Goal: Check status: Check status

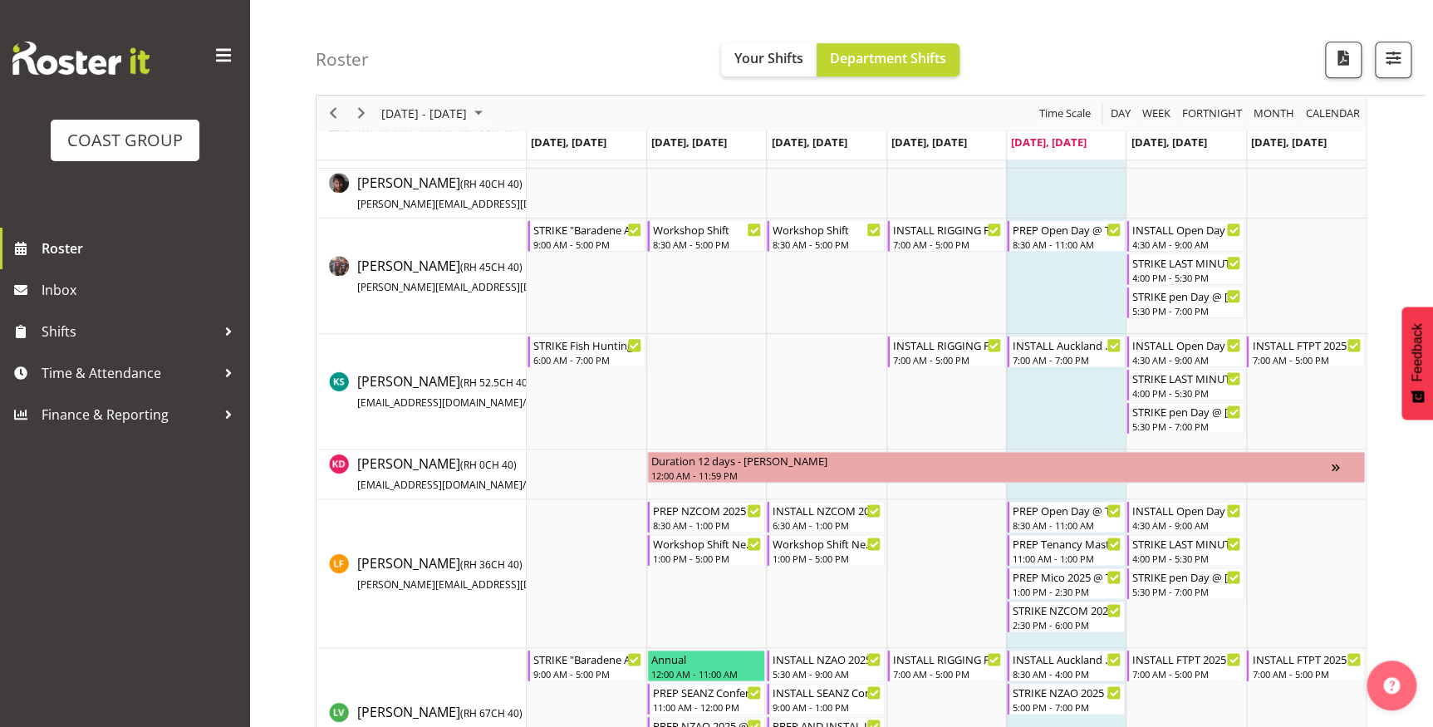
scroll to position [906, 0]
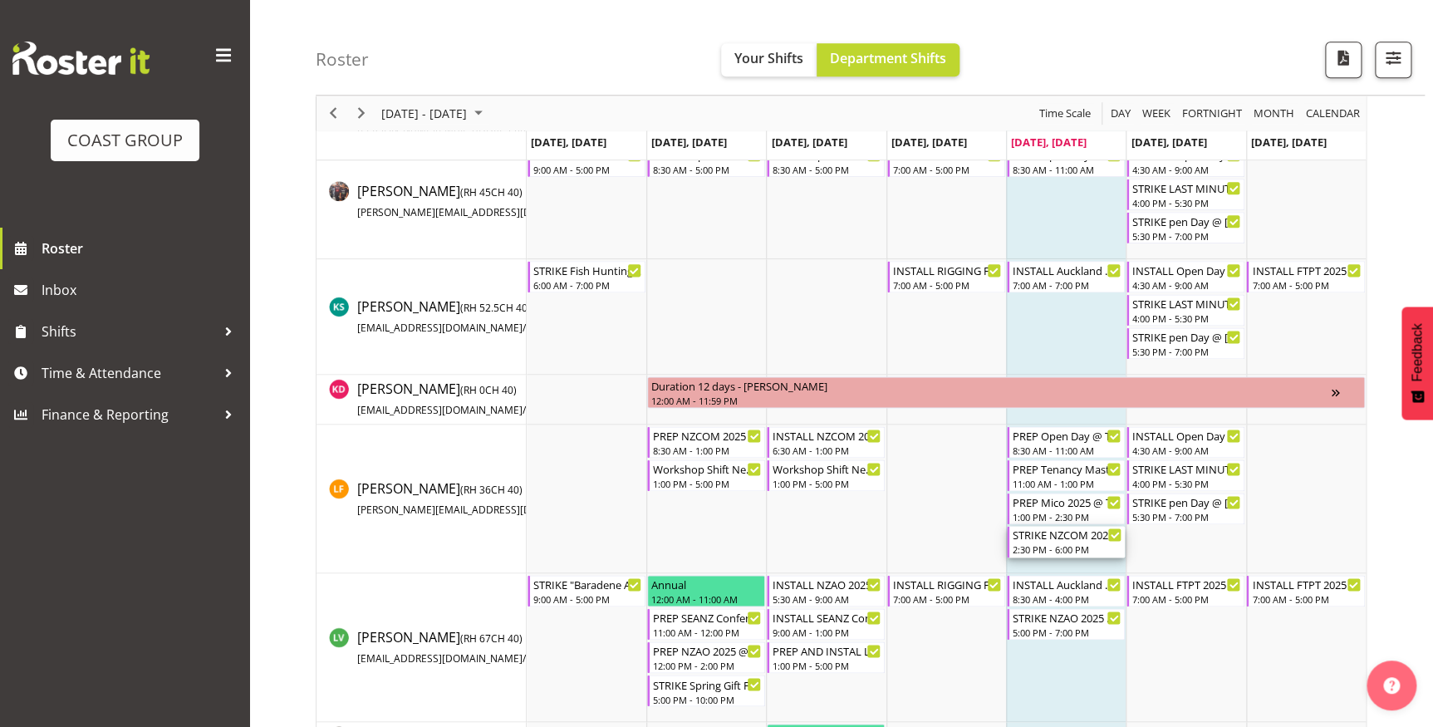
click at [1039, 534] on div "STRIKE NZCOM 2025 @ Claudelands On Site @ 1600" at bounding box center [1067, 534] width 109 height 17
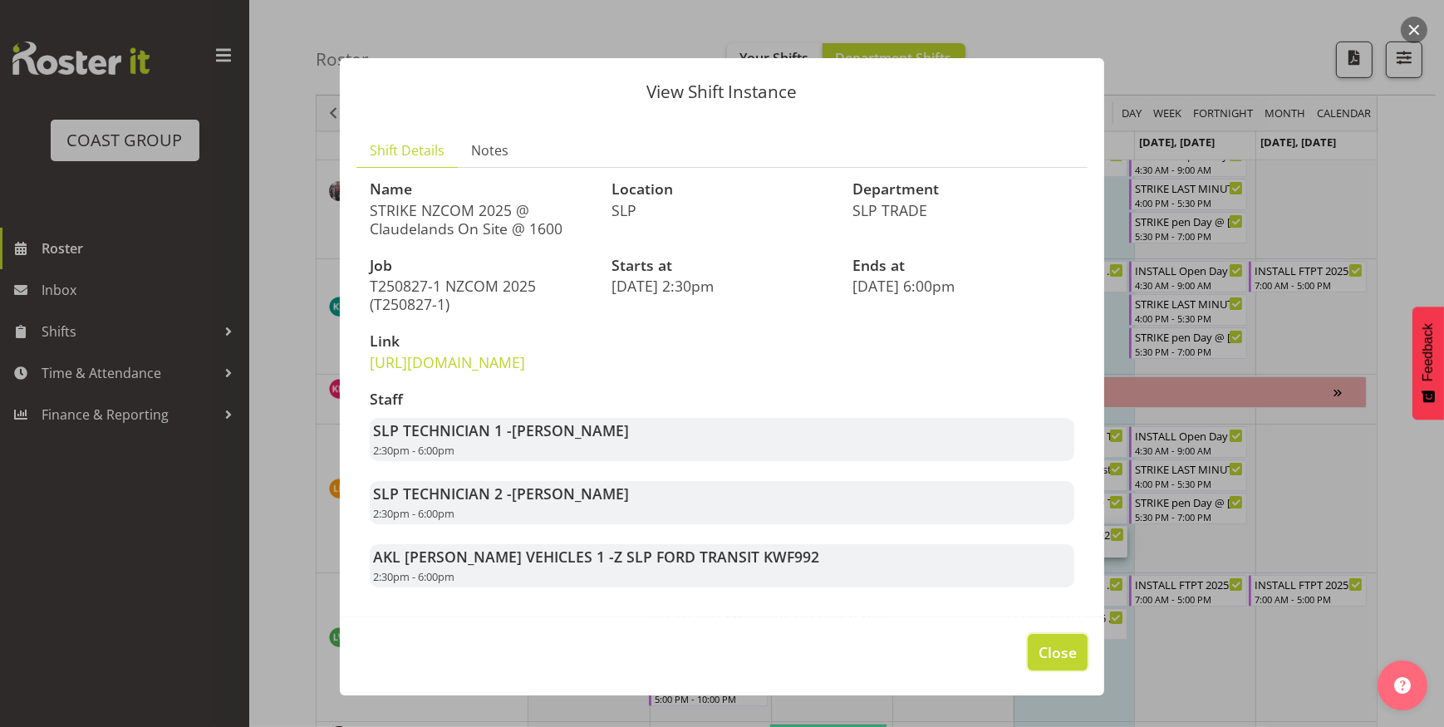
click at [1062, 663] on span "Close" at bounding box center [1058, 652] width 38 height 22
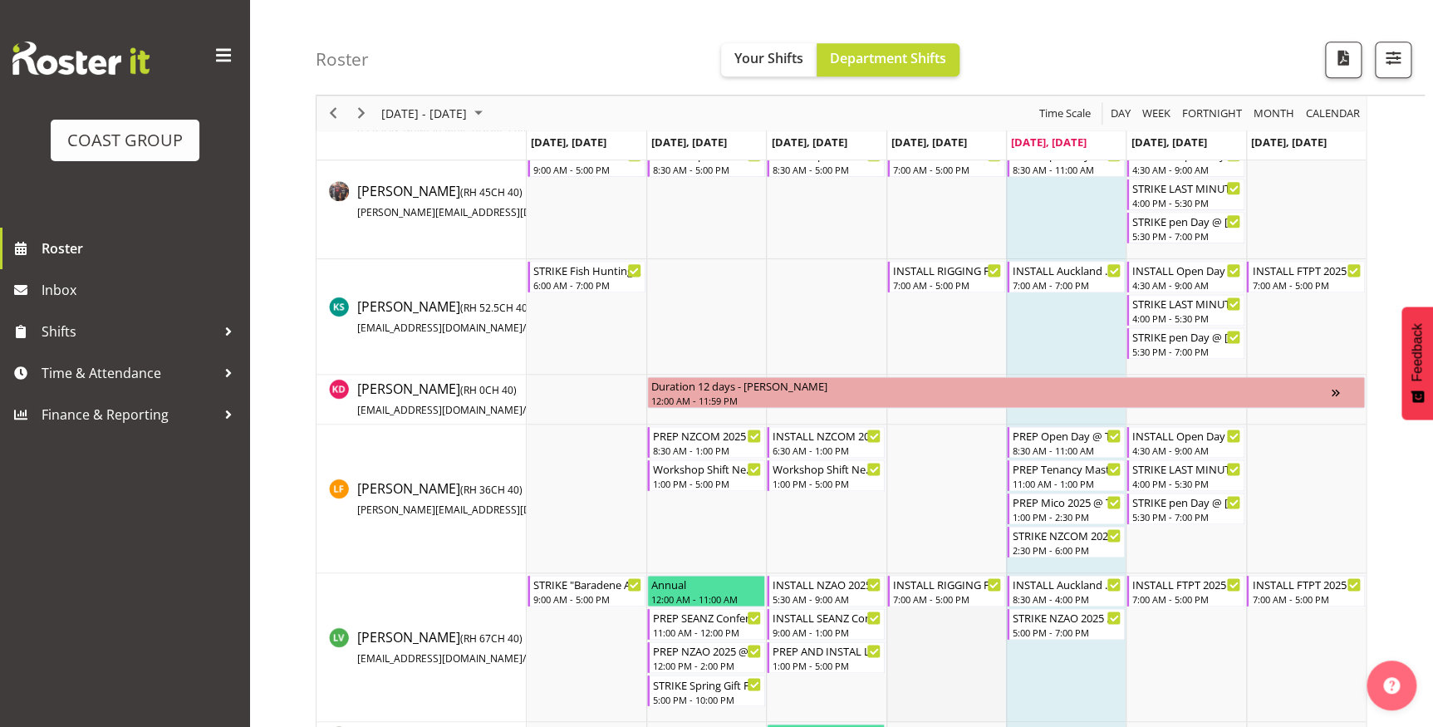
click at [956, 649] on td "Timeline Week of August 29, 2025" at bounding box center [947, 647] width 120 height 149
click at [962, 641] on td "Timeline Week of August 29, 2025" at bounding box center [947, 647] width 120 height 149
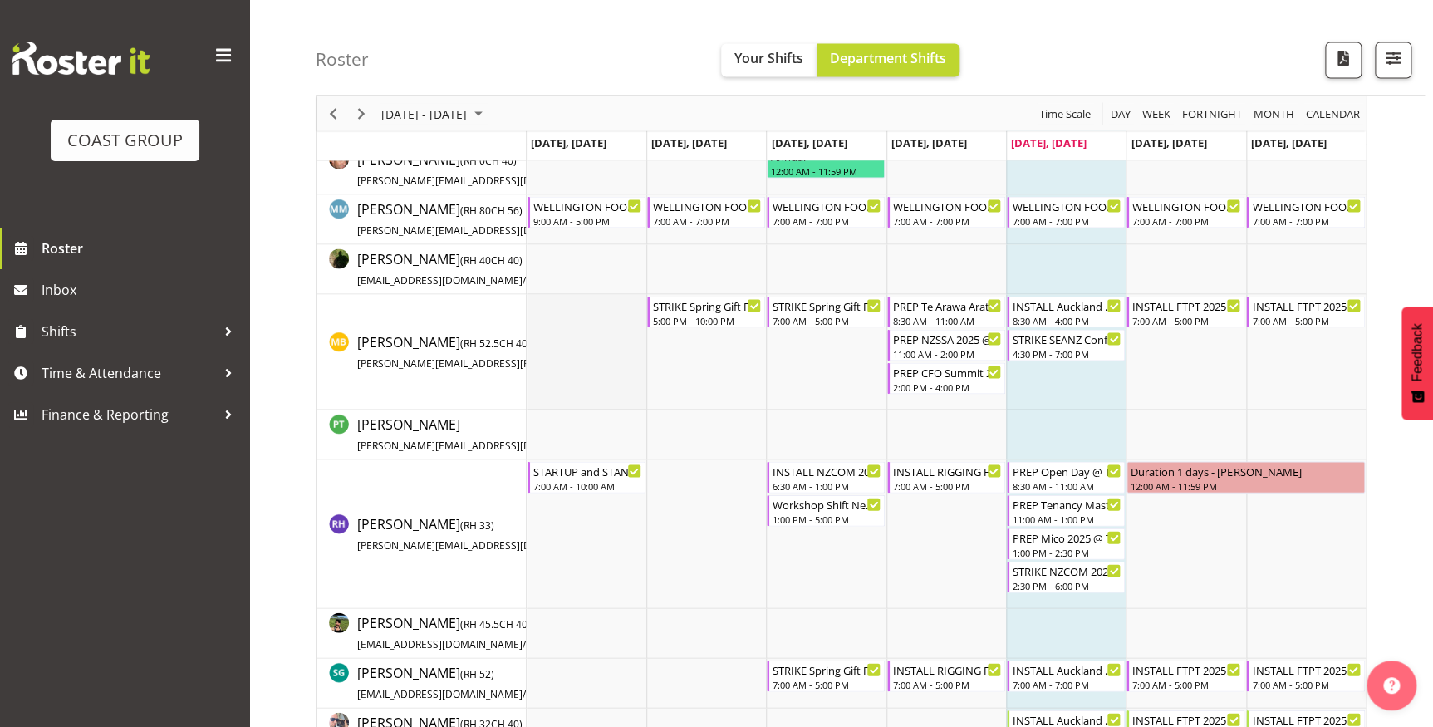
scroll to position [1511, 0]
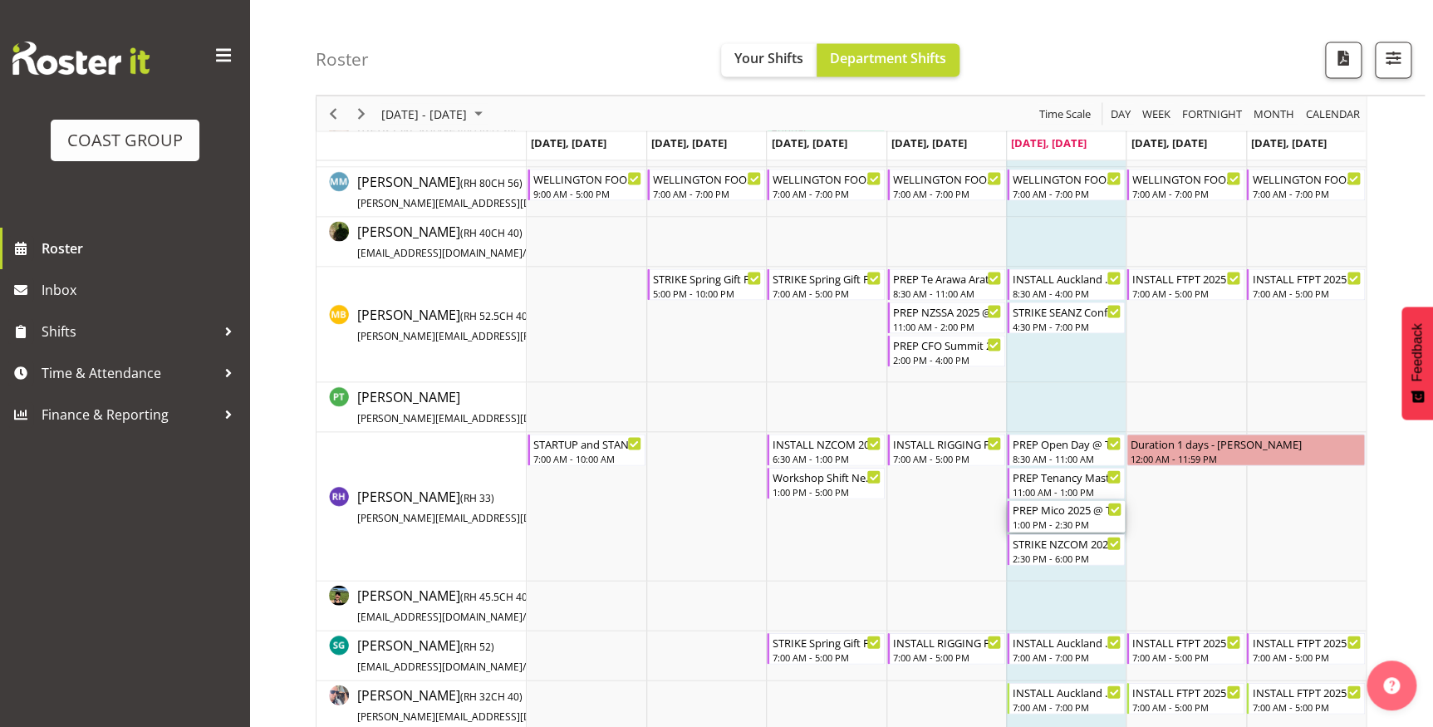
click at [1062, 513] on div "PREP Mico 2025 @ The Workshop" at bounding box center [1067, 508] width 109 height 17
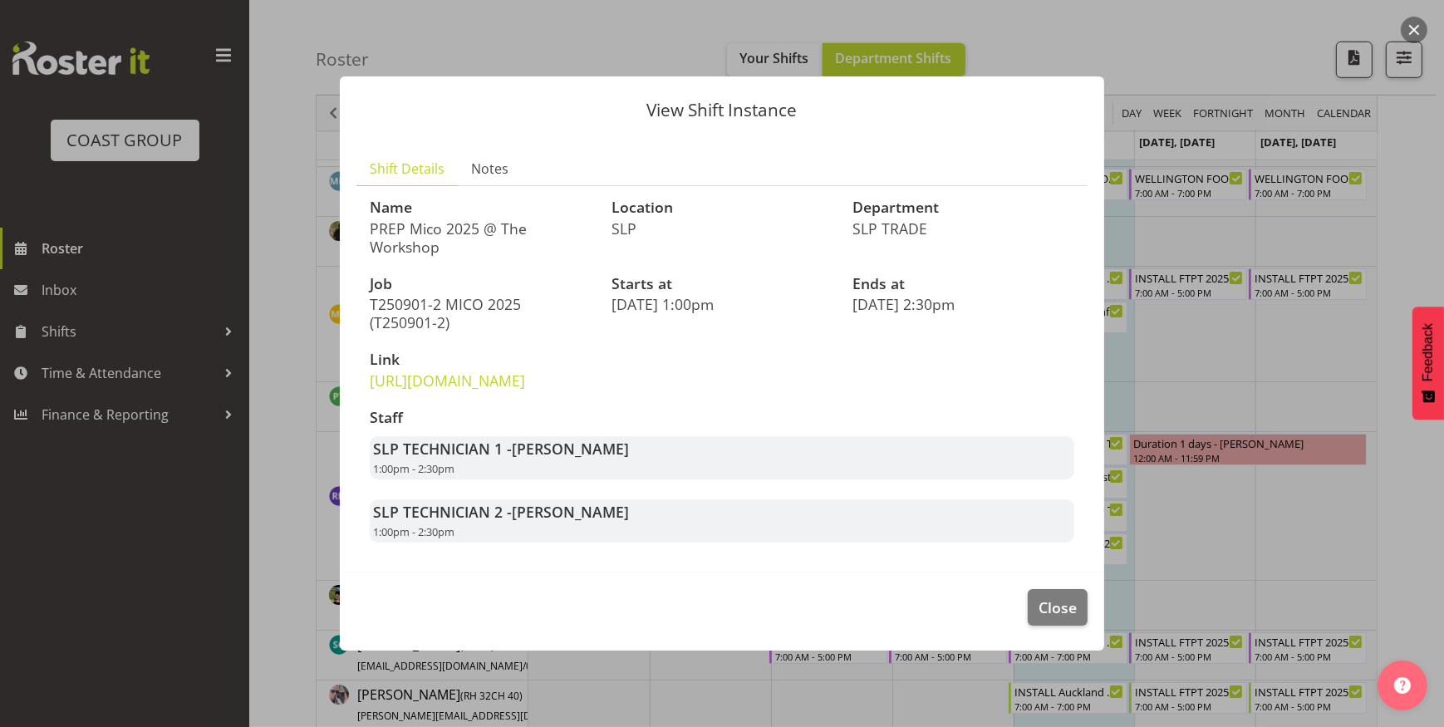
click at [1211, 393] on div at bounding box center [722, 363] width 1444 height 727
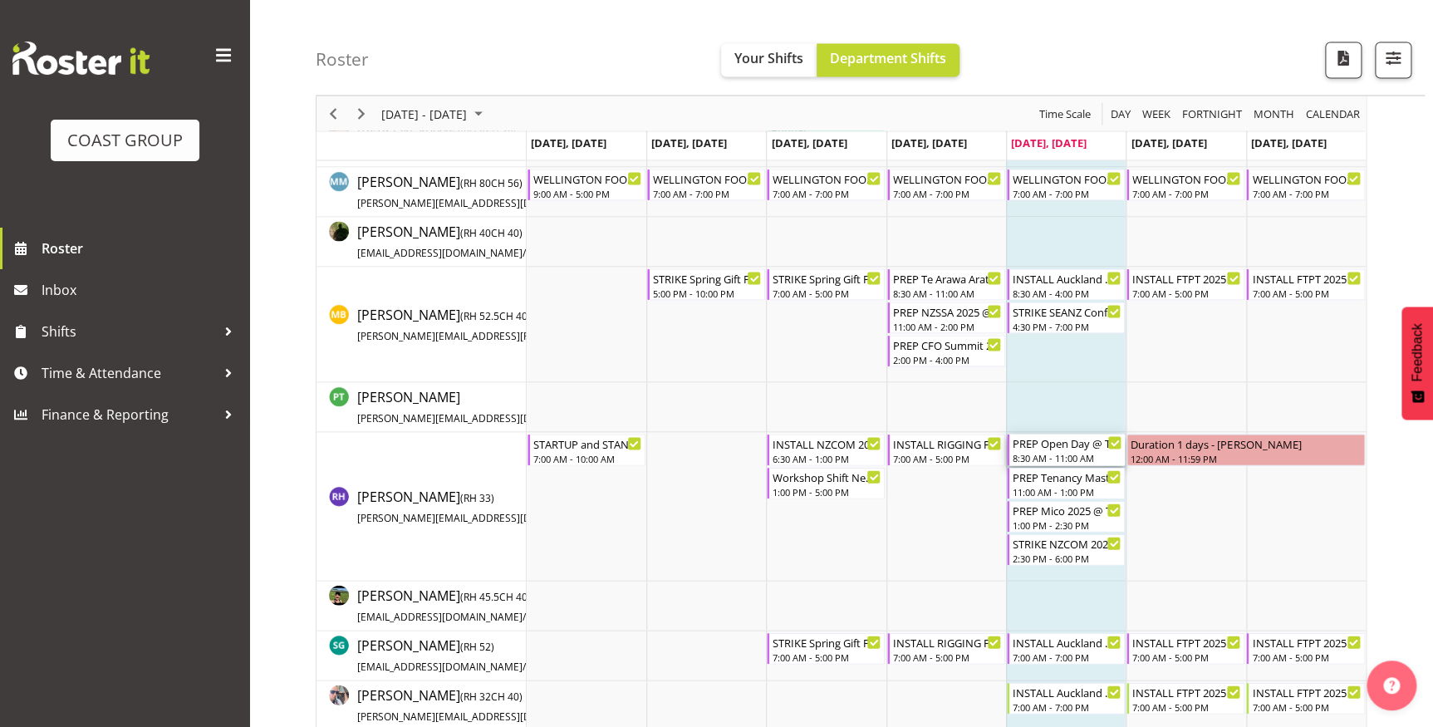
click at [1067, 440] on div "PREP Open Day @ The Workshop" at bounding box center [1067, 442] width 109 height 17
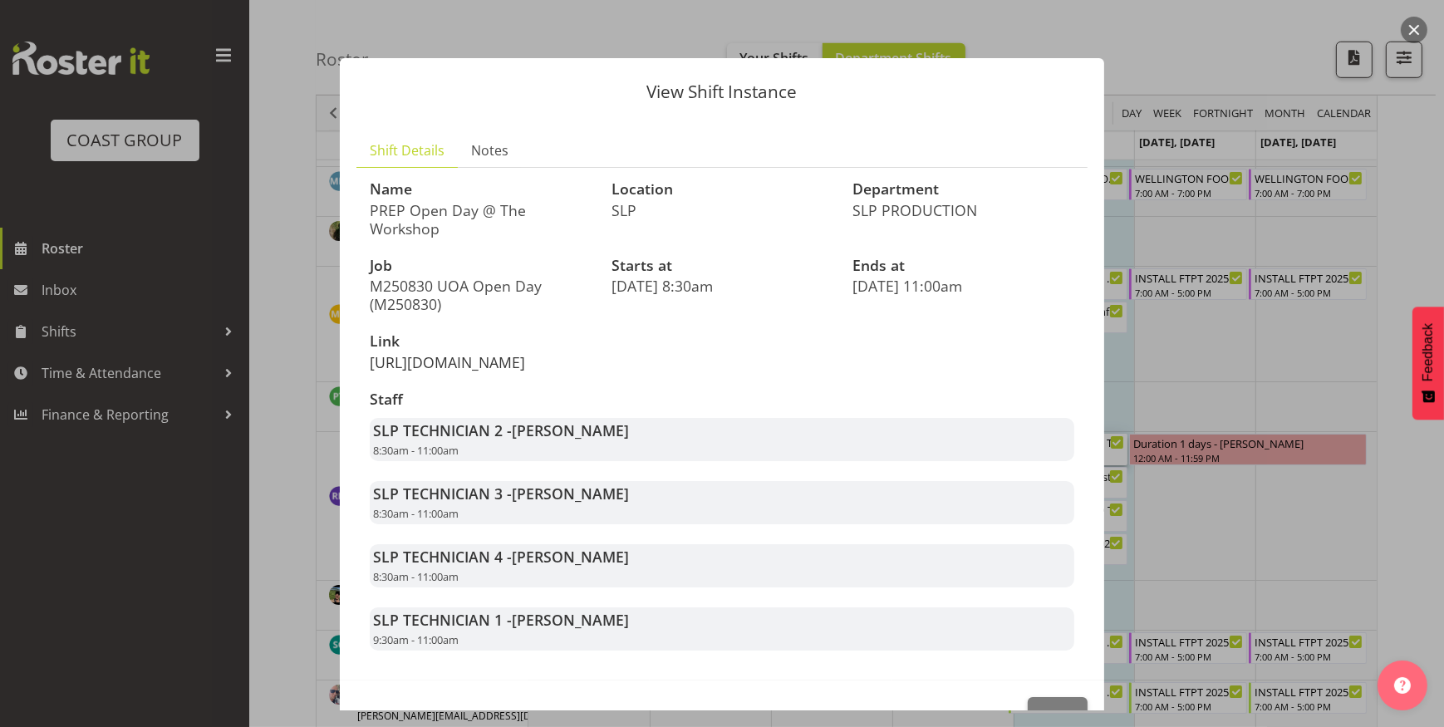
click at [525, 372] on link "[URL][DOMAIN_NAME]" at bounding box center [447, 362] width 155 height 20
click at [1201, 346] on div at bounding box center [722, 363] width 1444 height 727
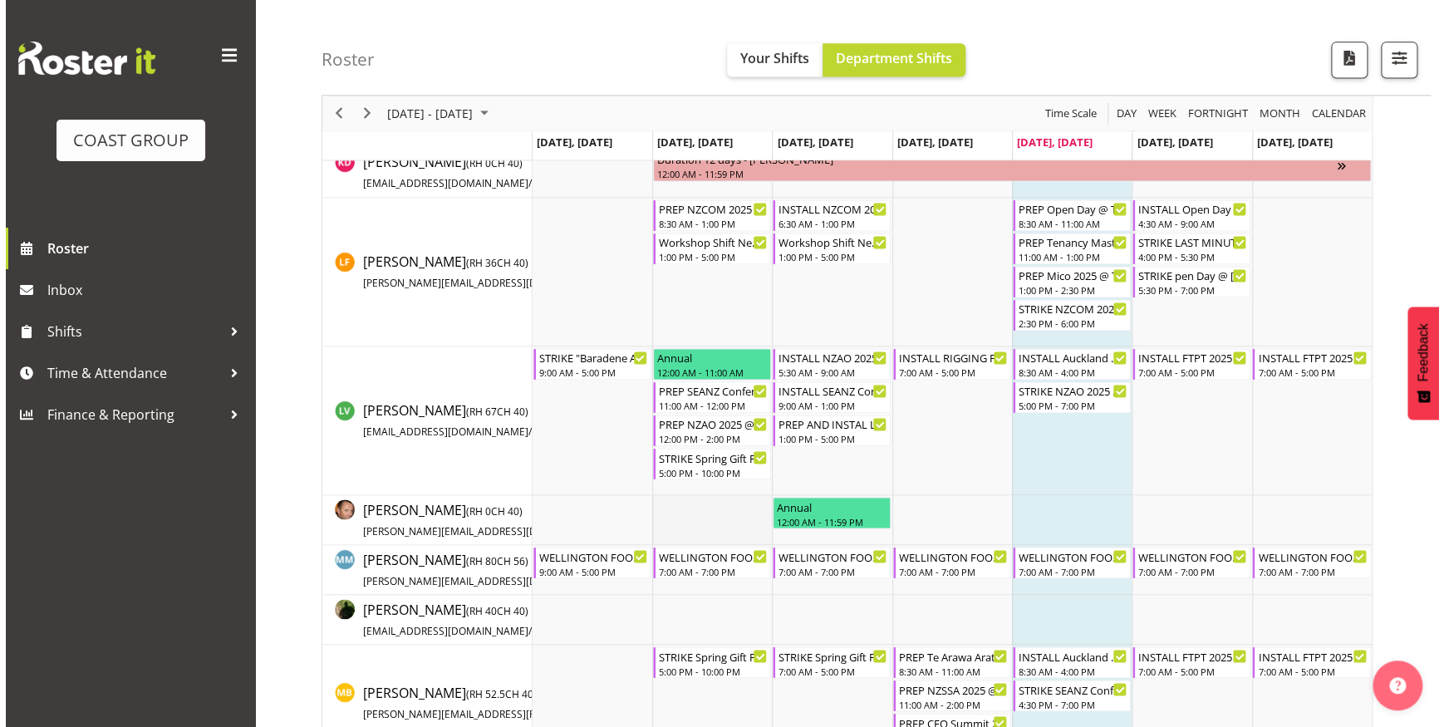
scroll to position [1057, 0]
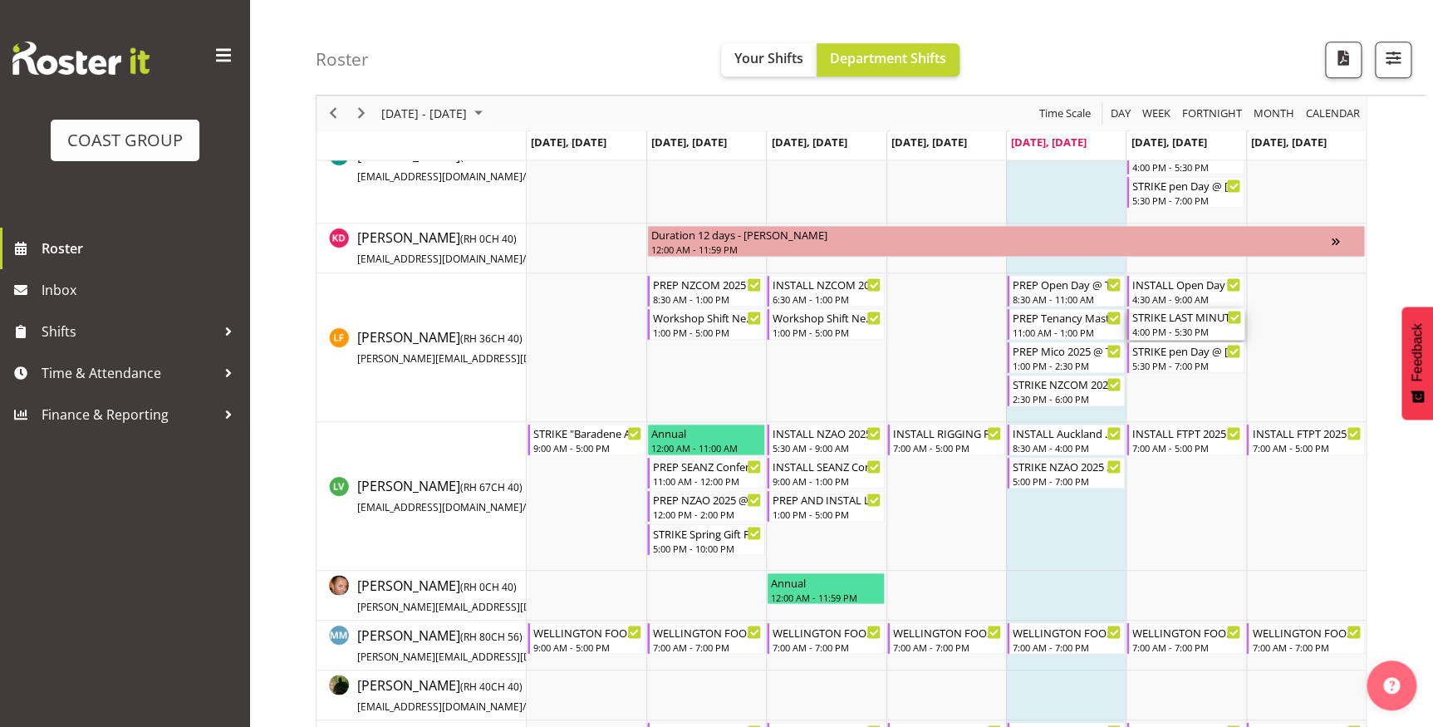
click at [1162, 321] on div "STRIKE LAST MINUTE JOB @ UOA On Site 1700" at bounding box center [1187, 316] width 109 height 17
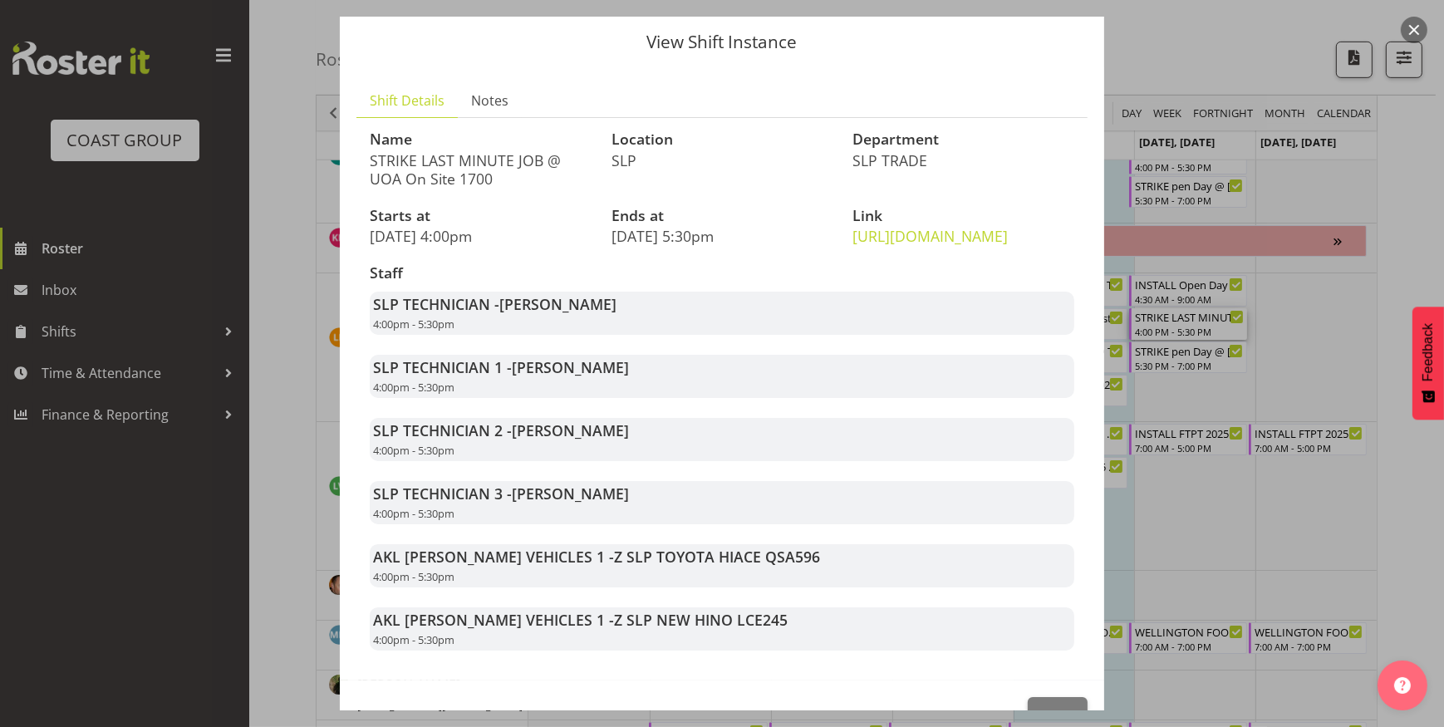
scroll to position [75, 0]
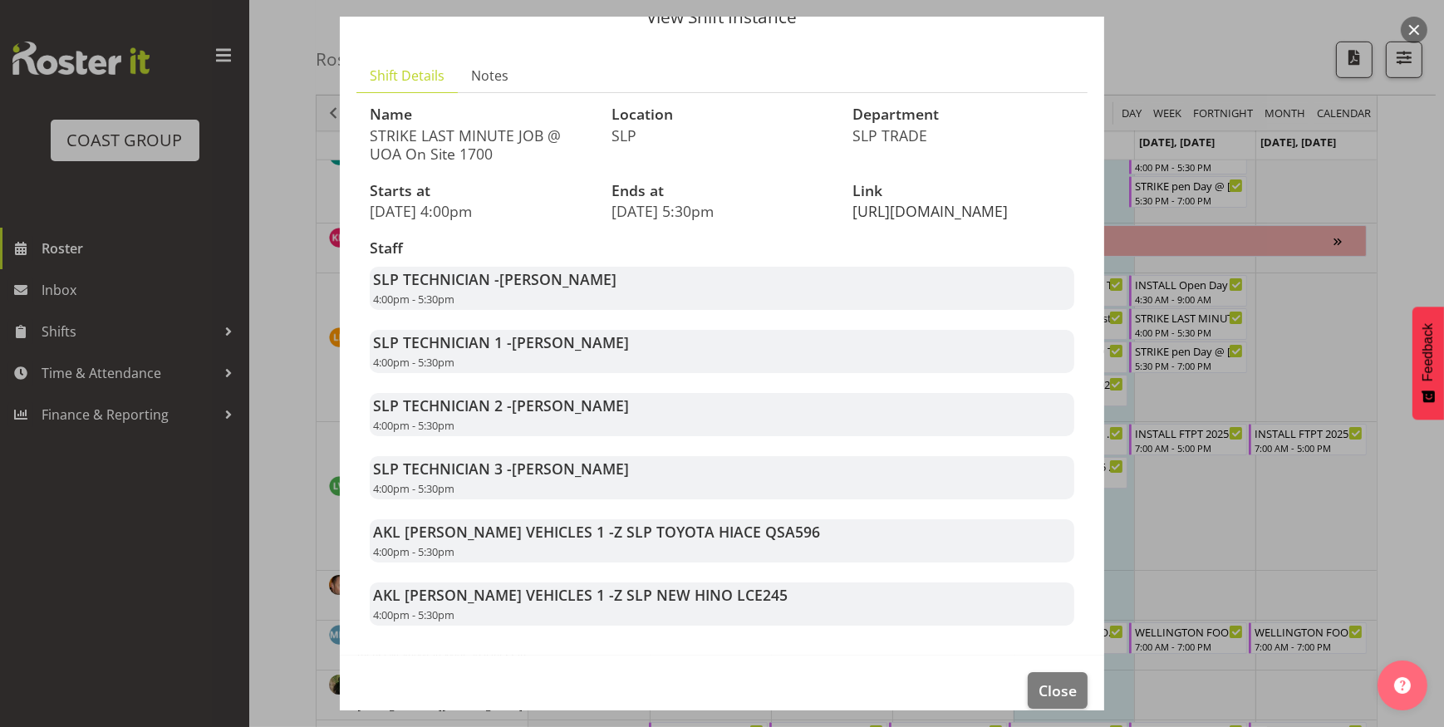
click at [920, 201] on link "[URL][DOMAIN_NAME]" at bounding box center [930, 211] width 155 height 20
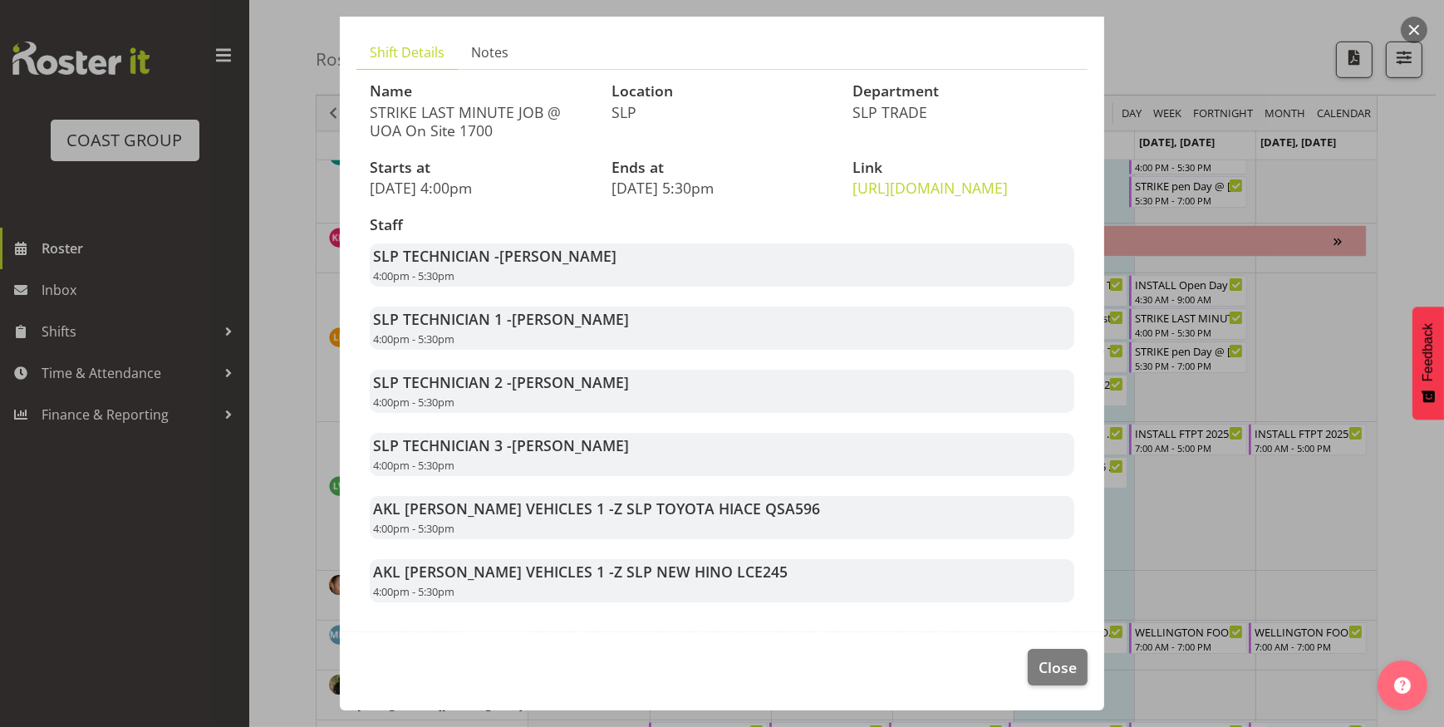
scroll to position [134, 0]
click at [1045, 666] on span "Close" at bounding box center [1058, 667] width 38 height 22
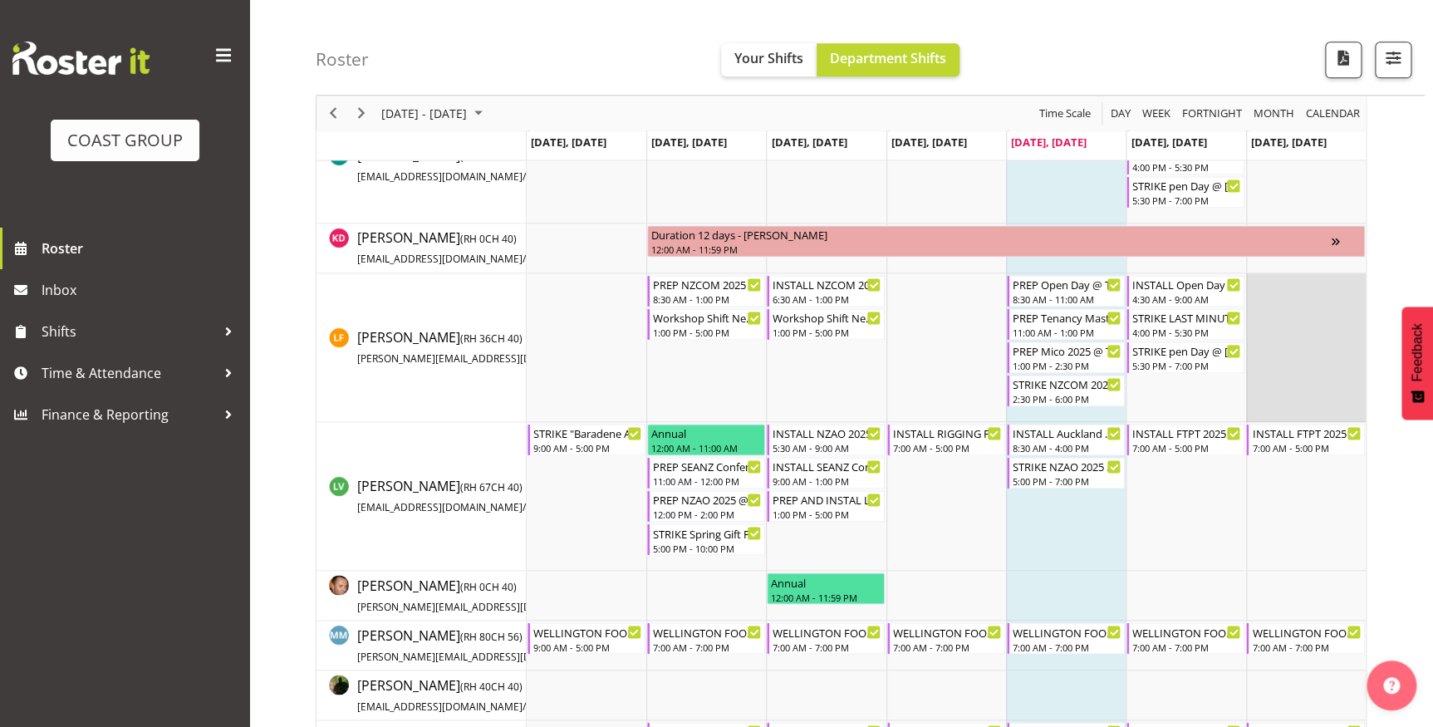
click at [1305, 386] on td "Timeline Week of August 29, 2025" at bounding box center [1306, 347] width 120 height 149
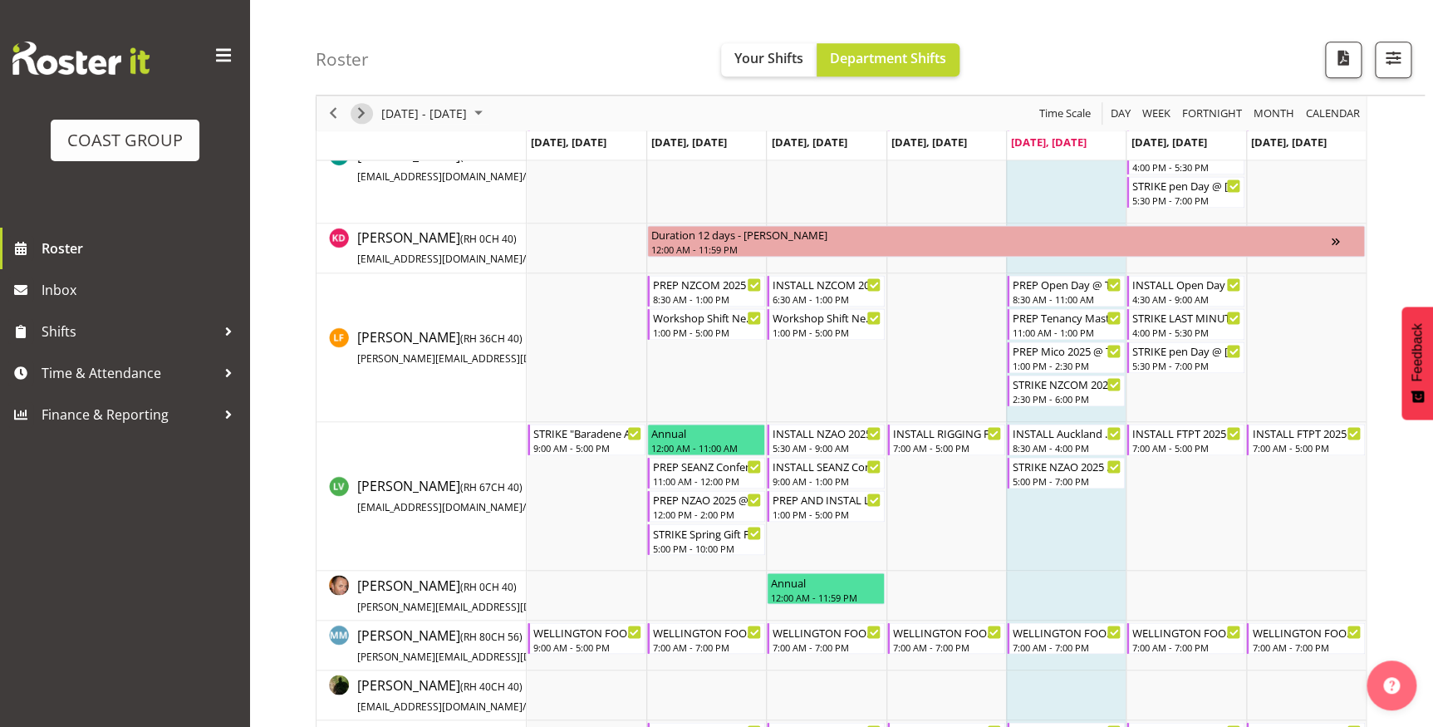
click at [362, 115] on span "Next" at bounding box center [361, 113] width 20 height 21
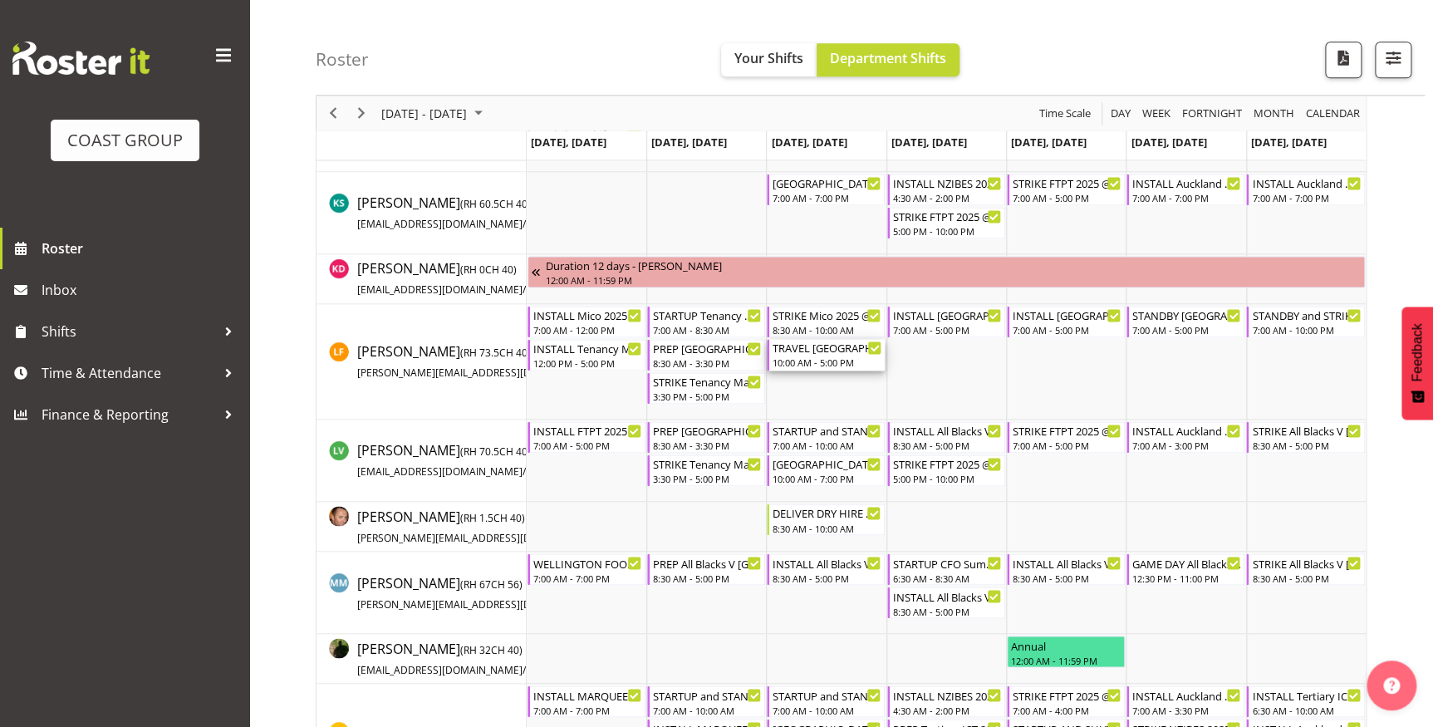
click at [804, 354] on div "TRAVEL [GEOGRAPHIC_DATA] WLE 2025 @ [GEOGRAPHIC_DATA] 10:00 AM - 5:00 PM" at bounding box center [827, 355] width 109 height 32
click at [0, 0] on div at bounding box center [0, 0] width 0 height 0
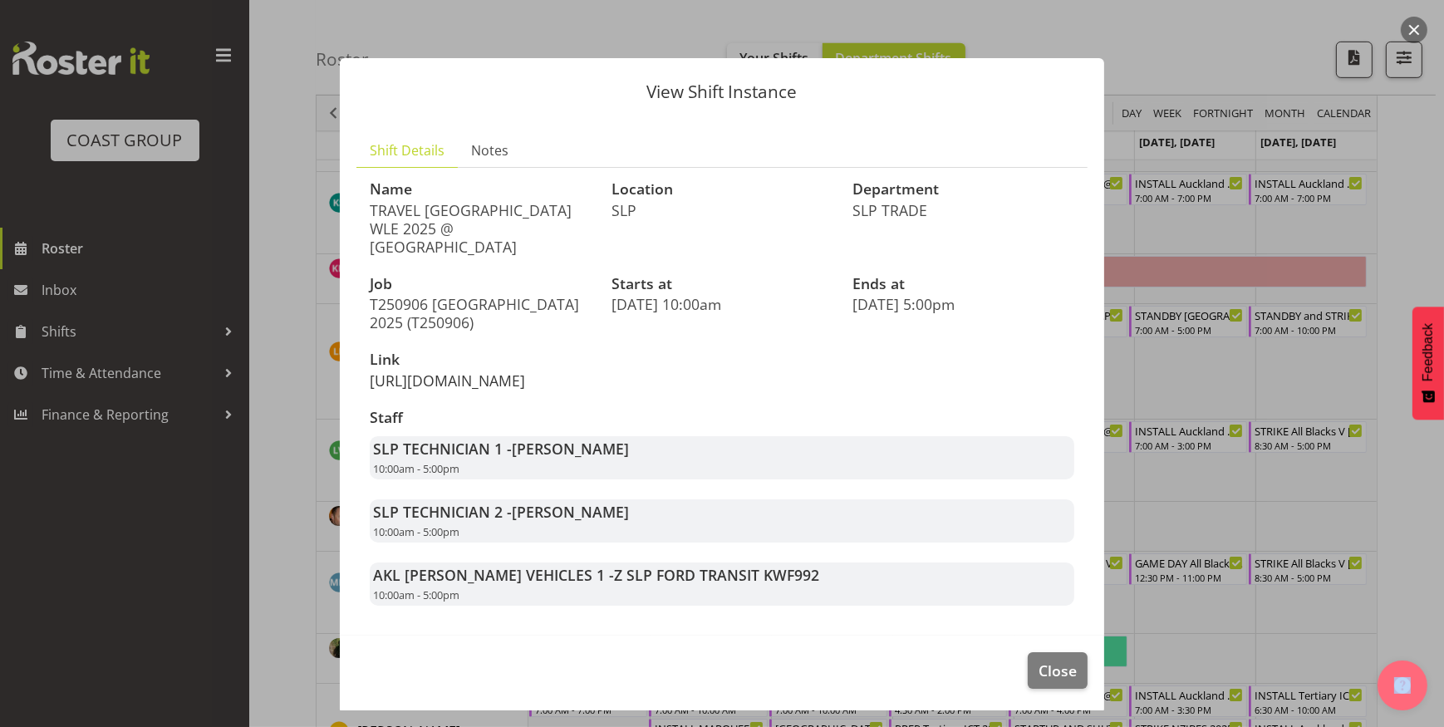
click at [413, 386] on link "[URL][DOMAIN_NAME]" at bounding box center [447, 381] width 155 height 20
